Goal: Task Accomplishment & Management: Manage account settings

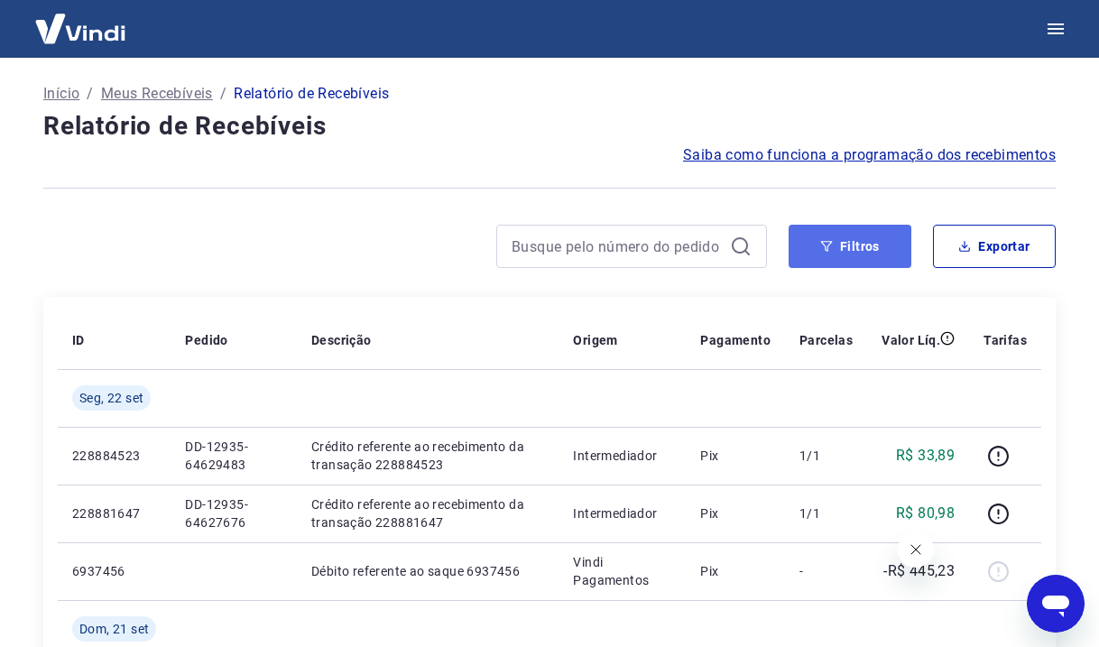
click at [836, 241] on button "Filtros" at bounding box center [850, 246] width 123 height 43
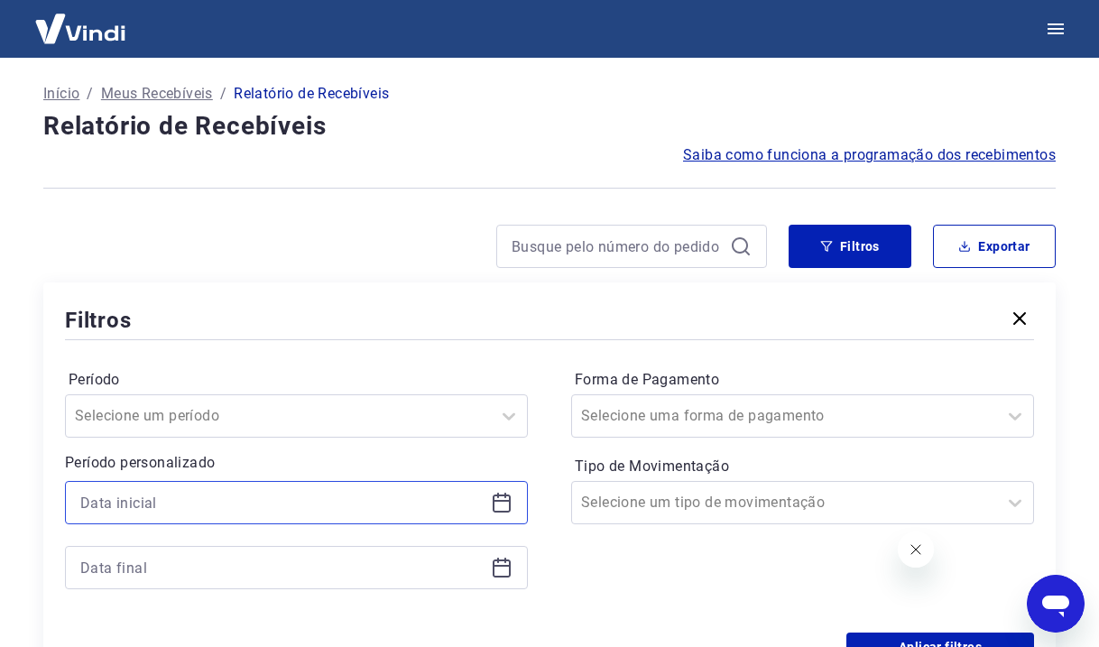
click at [230, 491] on input at bounding box center [281, 502] width 403 height 27
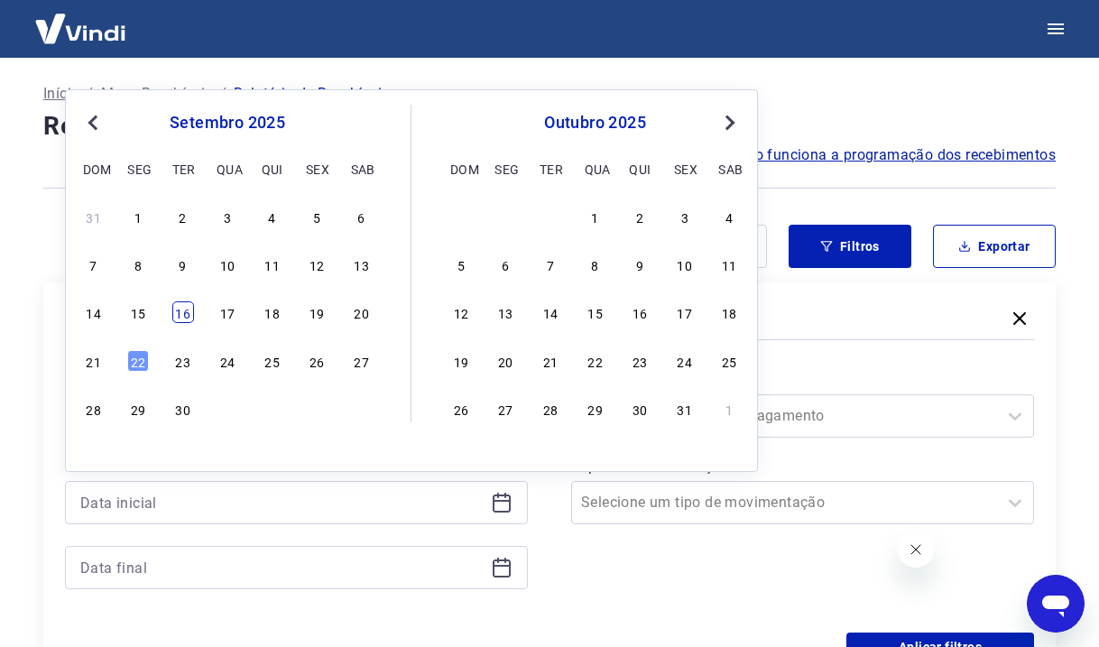
click at [176, 309] on div "16" at bounding box center [183, 312] width 22 height 22
type input "[DATE]"
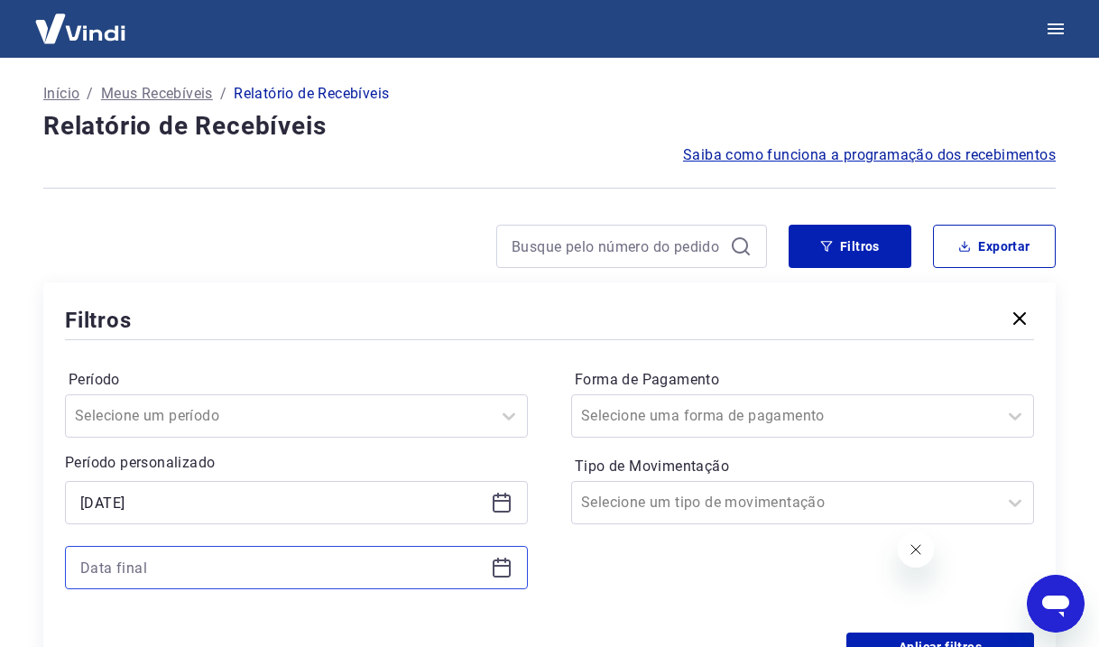
click at [217, 564] on input at bounding box center [281, 567] width 403 height 27
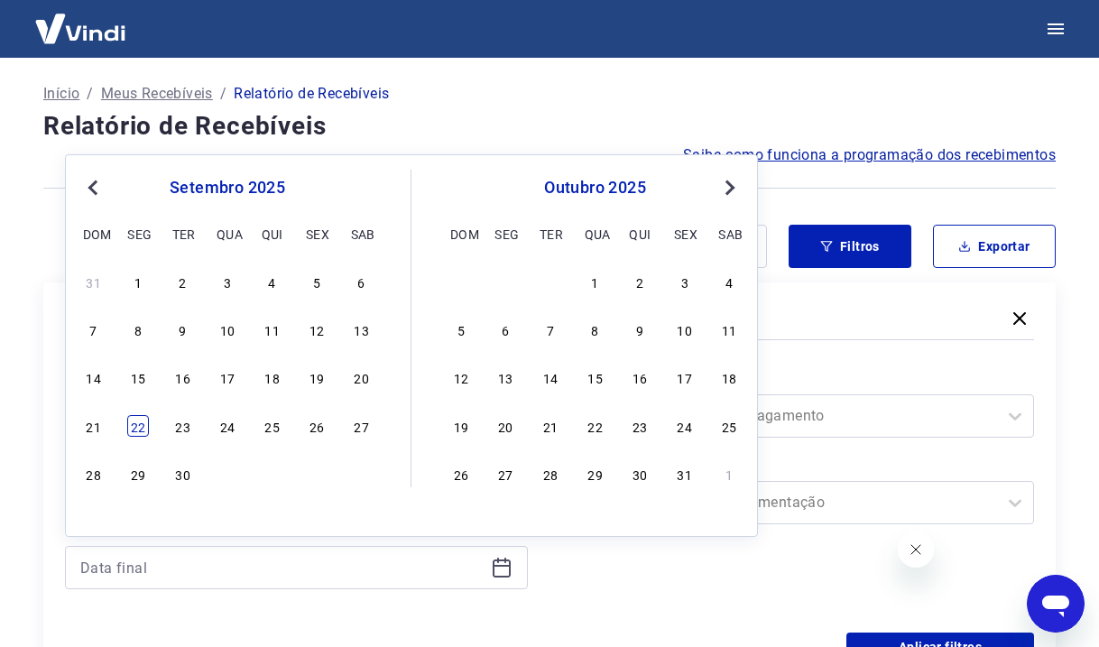
click at [144, 422] on div "22" at bounding box center [138, 426] width 22 height 22
type input "[DATE]"
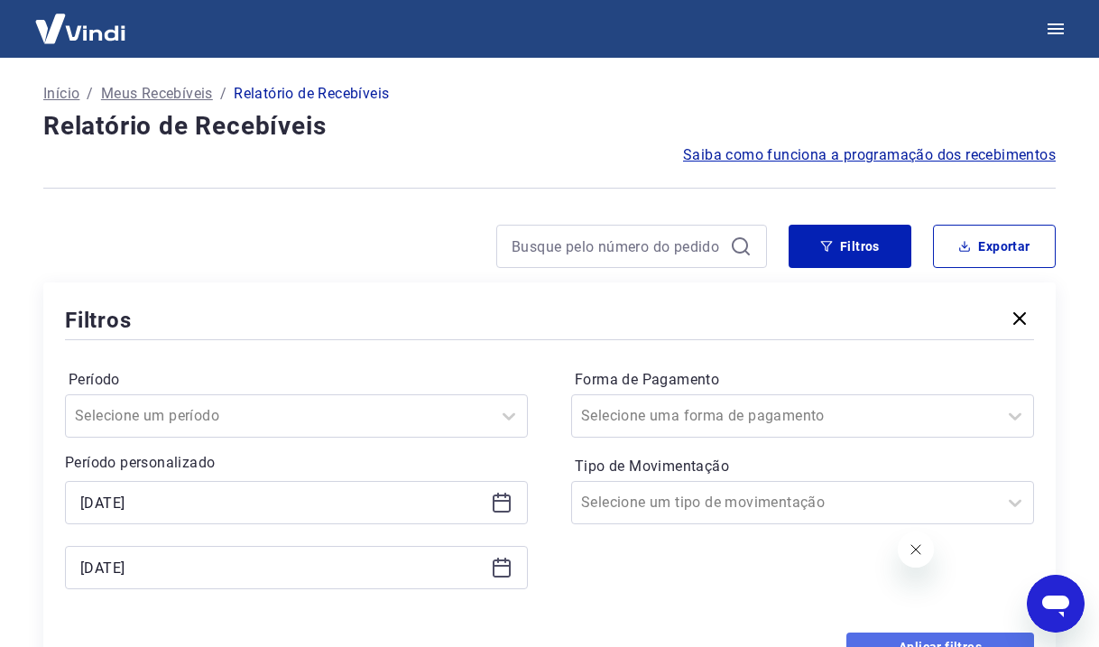
click at [921, 636] on button "Aplicar filtros" at bounding box center [940, 647] width 188 height 29
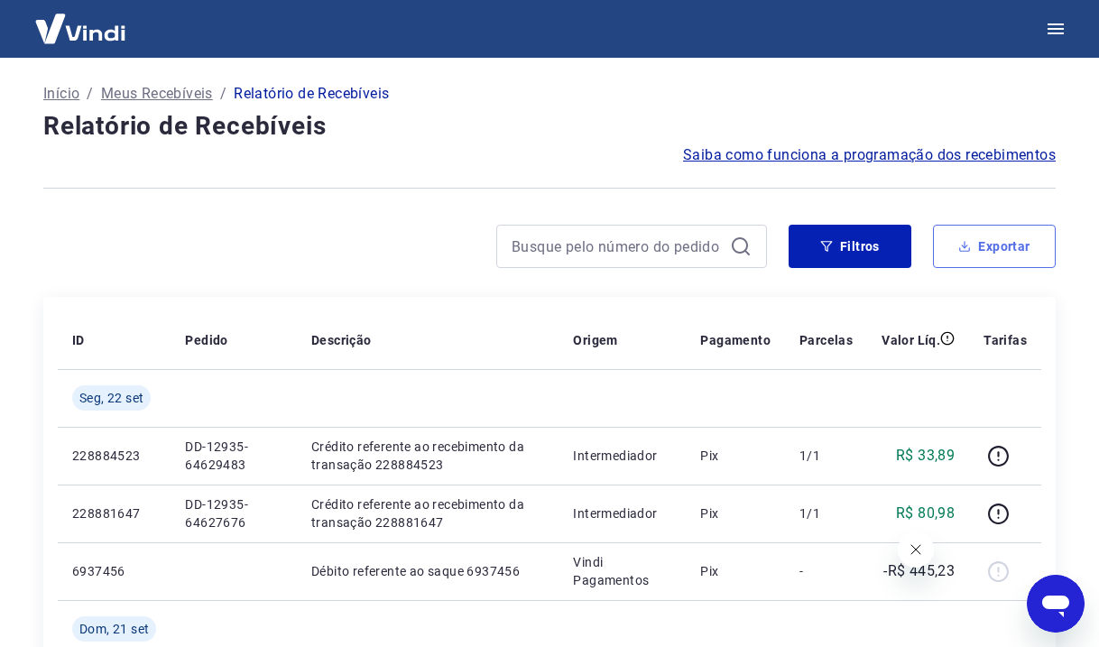
click at [997, 248] on button "Exportar" at bounding box center [994, 246] width 123 height 43
type input "[DATE]"
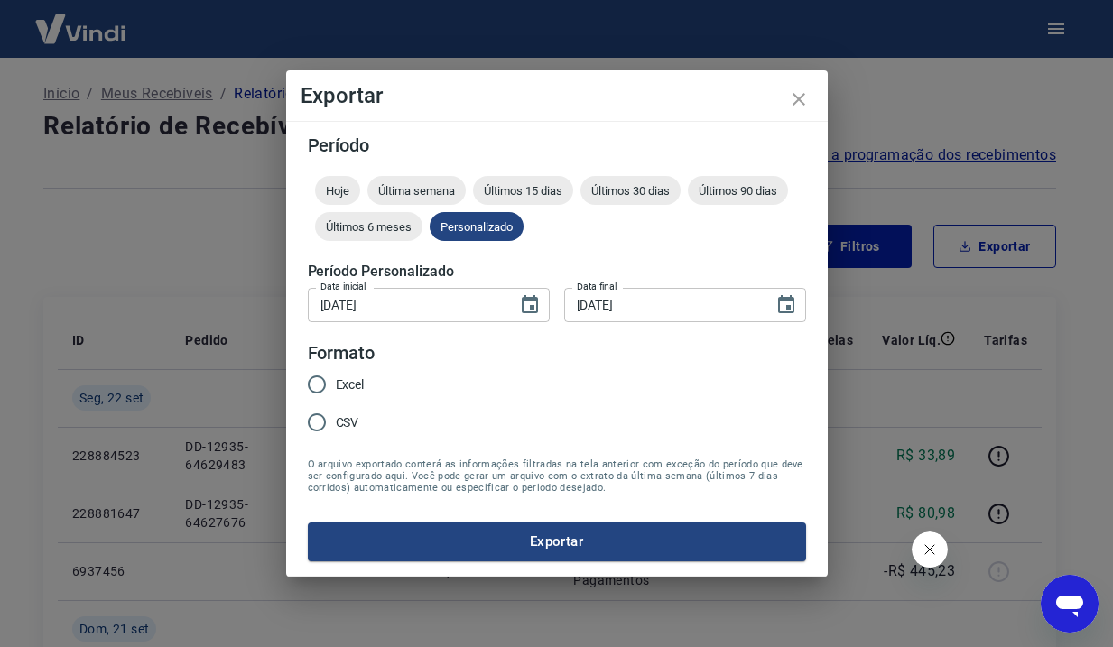
drag, startPoint x: 328, startPoint y: 373, endPoint x: 350, endPoint y: 400, distance: 34.7
click at [328, 372] on input "Excel" at bounding box center [317, 384] width 38 height 38
radio input "true"
click at [556, 545] on button "Exportar" at bounding box center [557, 541] width 498 height 38
